Goal: Check status

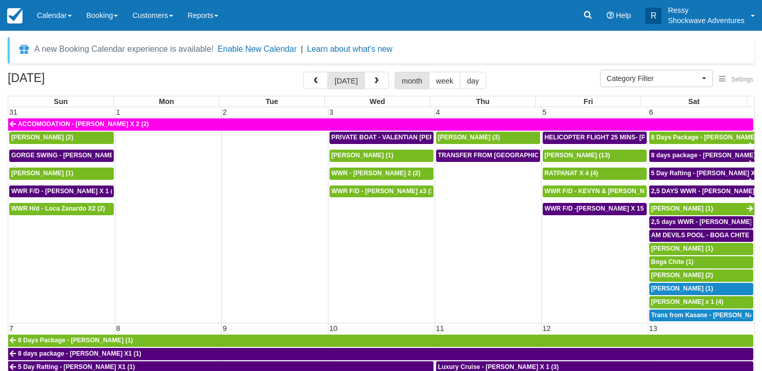
select select
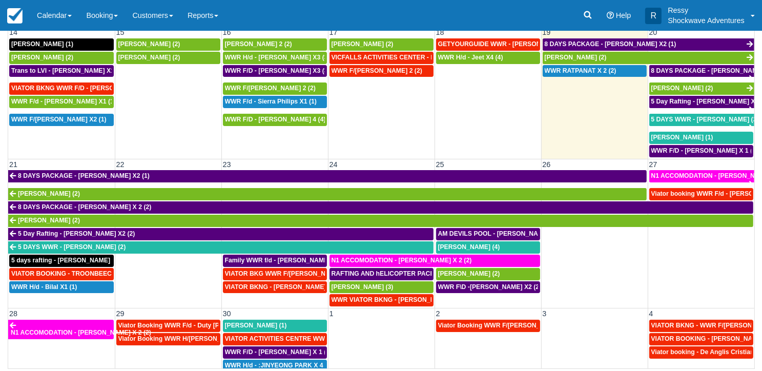
scroll to position [256, 0]
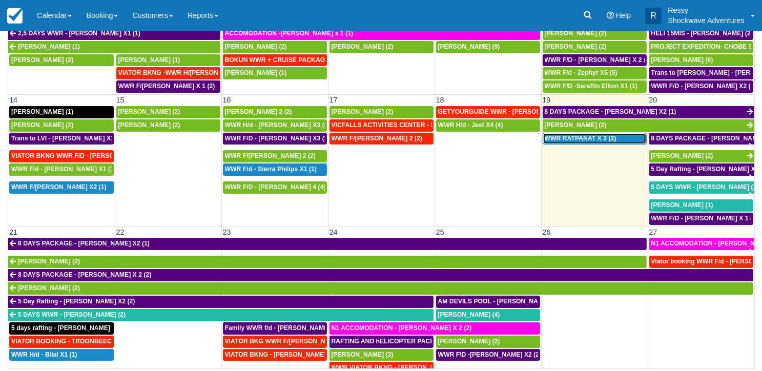
click at [587, 135] on span "WWR RATPANAT X 2 (2)" at bounding box center [581, 138] width 72 height 7
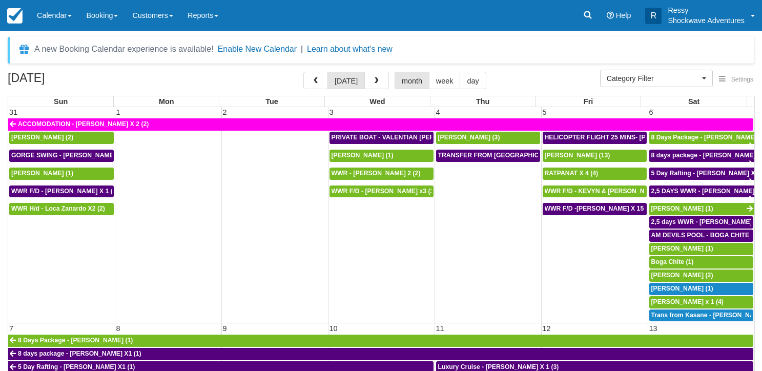
select select
